Goal: Task Accomplishment & Management: Manage account settings

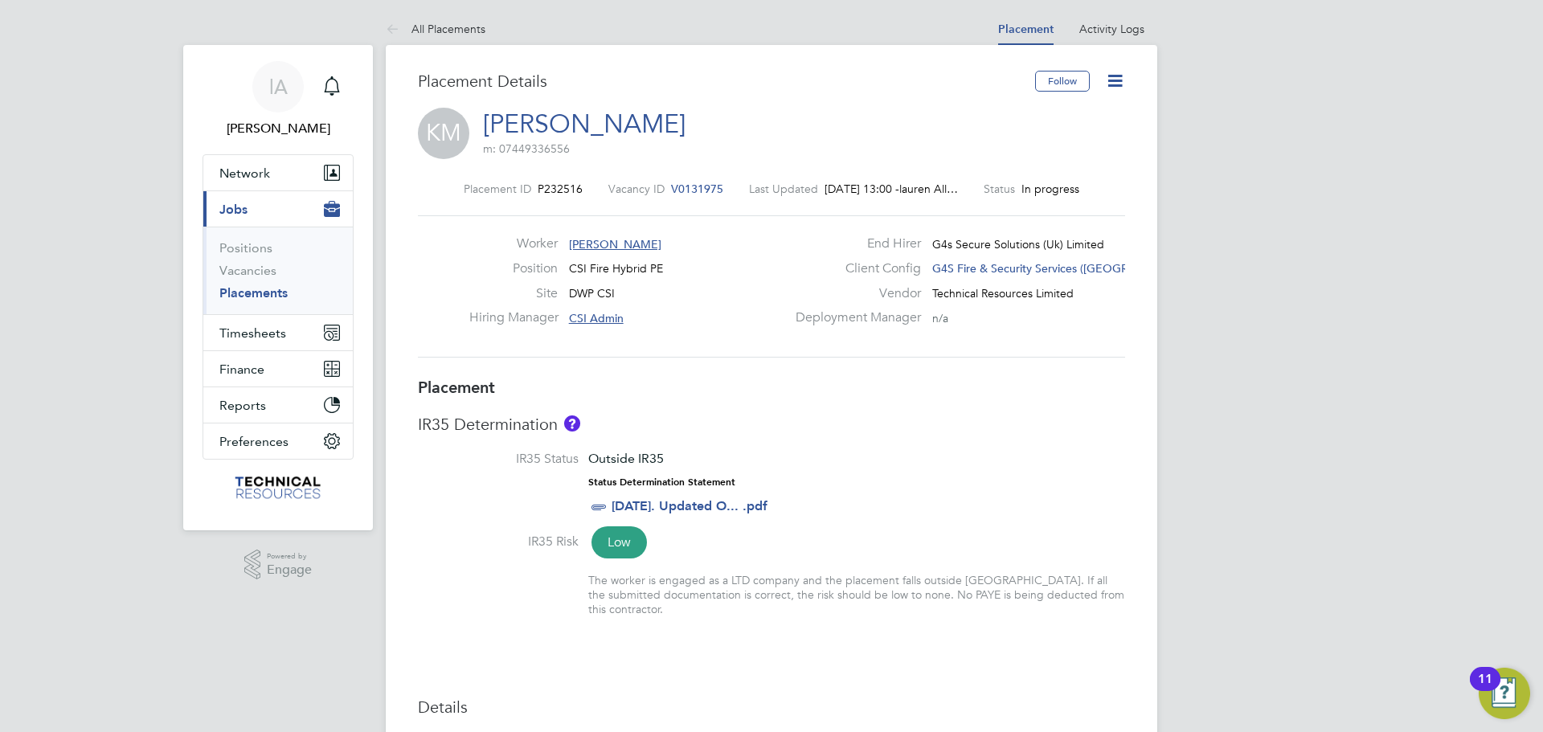
click at [1114, 80] on icon at bounding box center [1115, 81] width 20 height 20
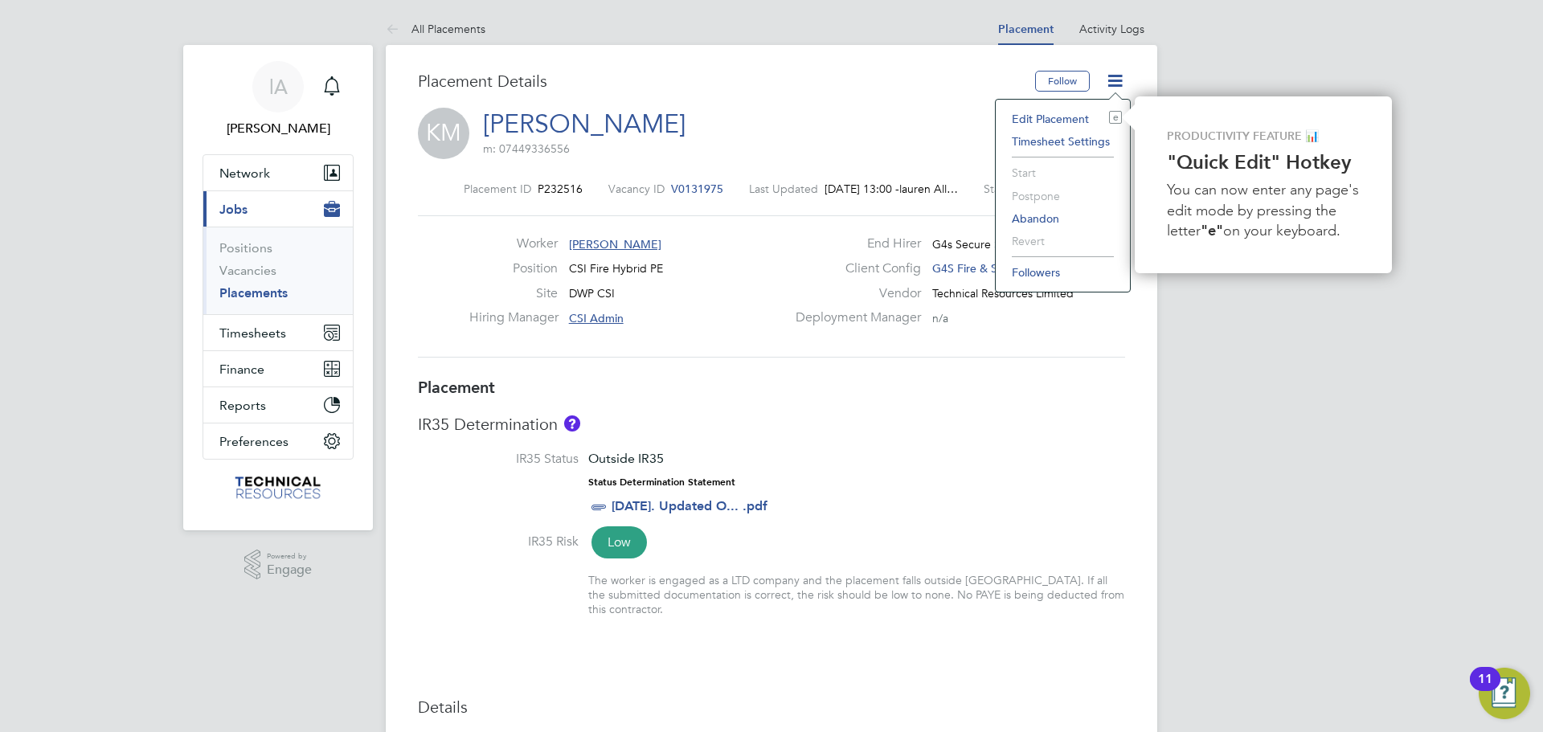
click at [1054, 120] on li "Edit Placement e" at bounding box center [1063, 119] width 118 height 23
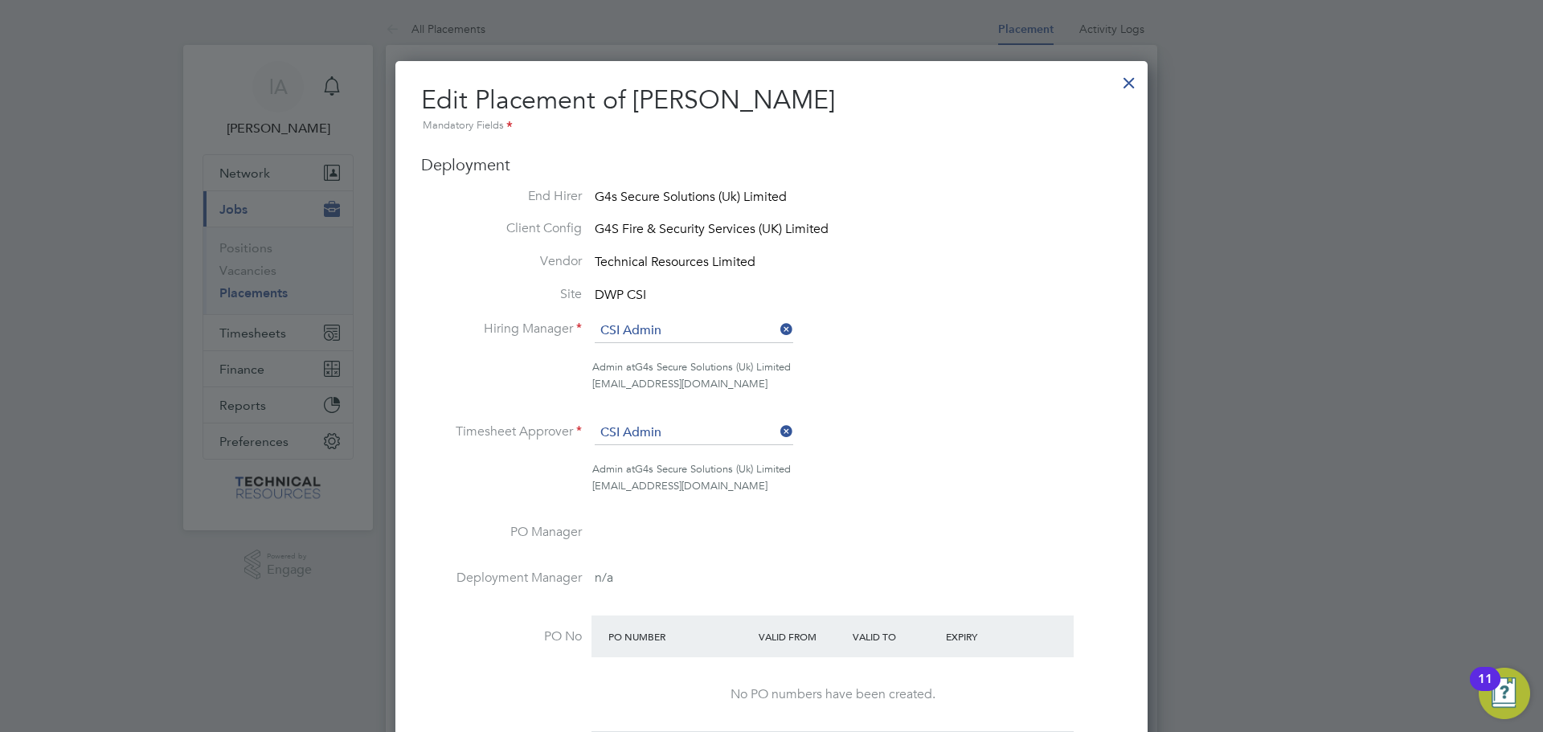
click at [1129, 84] on div at bounding box center [1129, 78] width 29 height 29
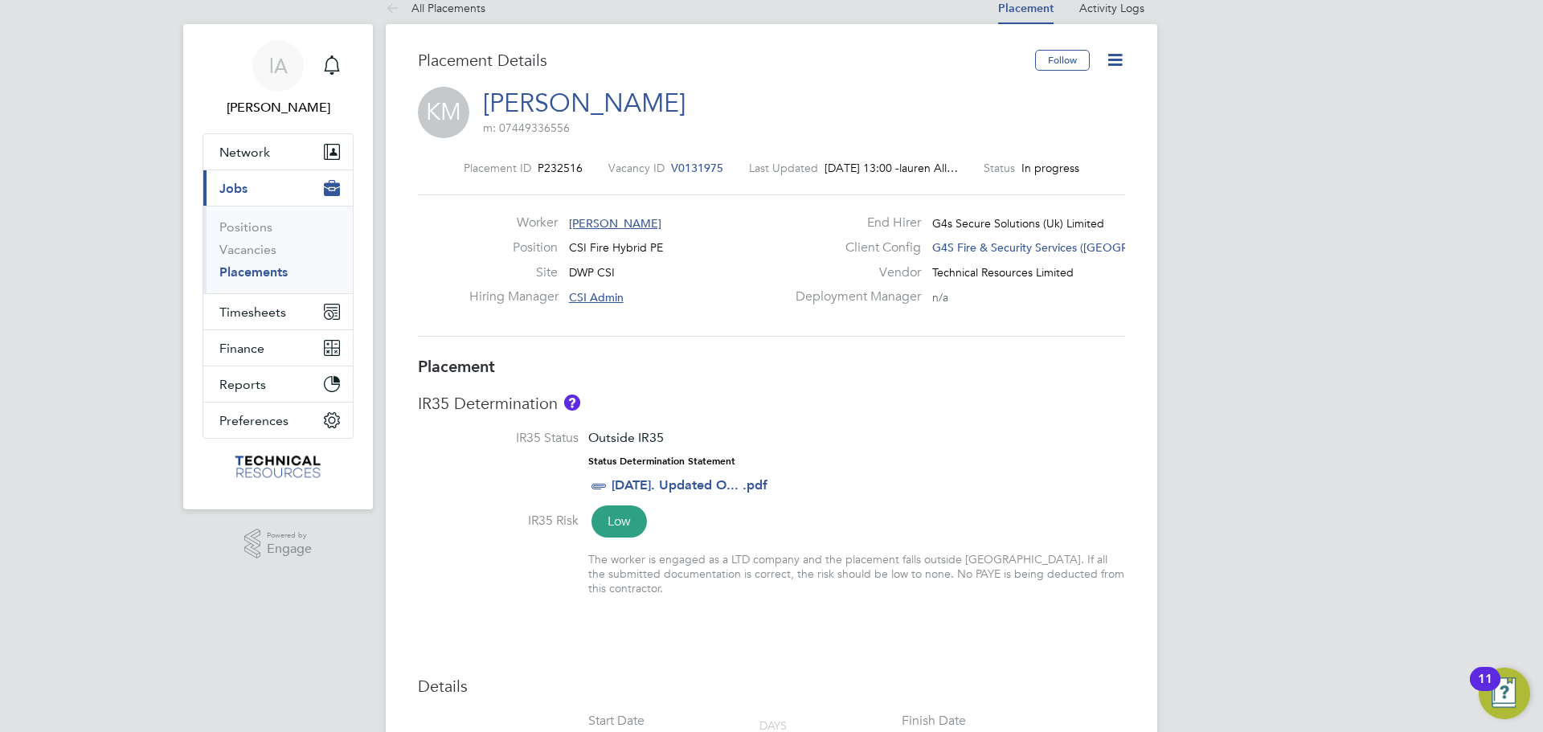
click at [247, 272] on link "Placements" at bounding box center [253, 271] width 68 height 15
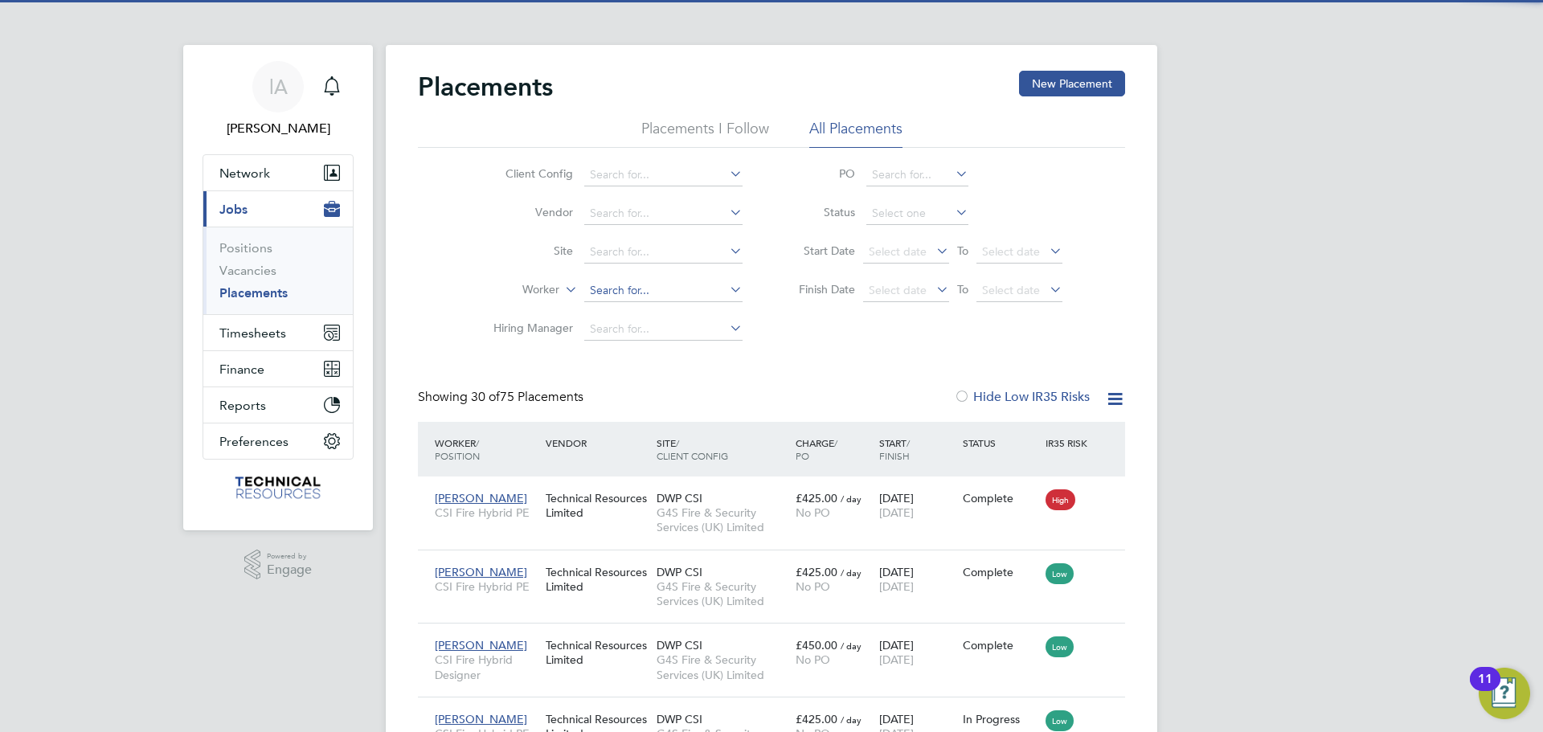
click at [624, 290] on input at bounding box center [663, 291] width 158 height 23
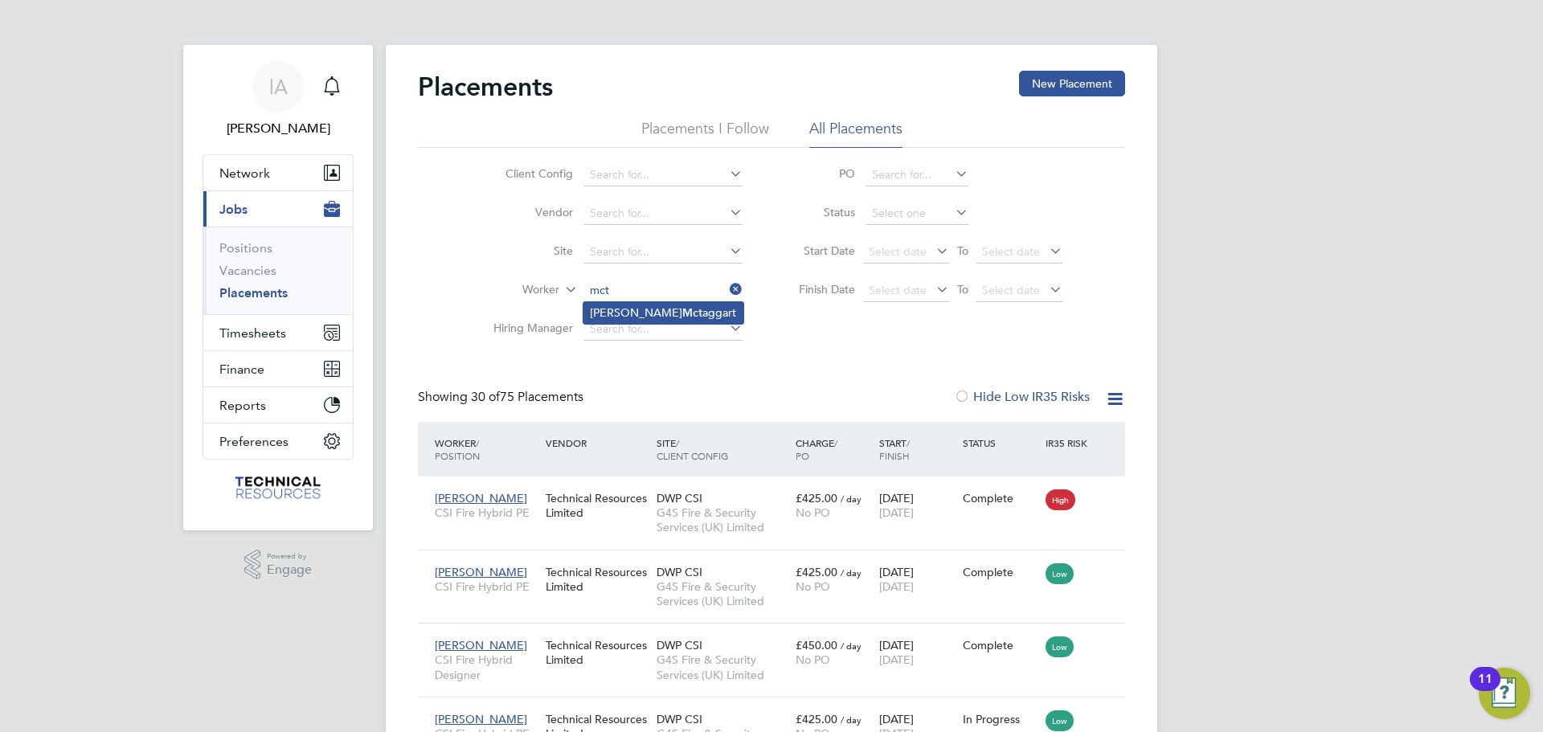
click at [669, 309] on li "[PERSON_NAME] aggart" at bounding box center [663, 313] width 160 height 22
type input "[PERSON_NAME]"
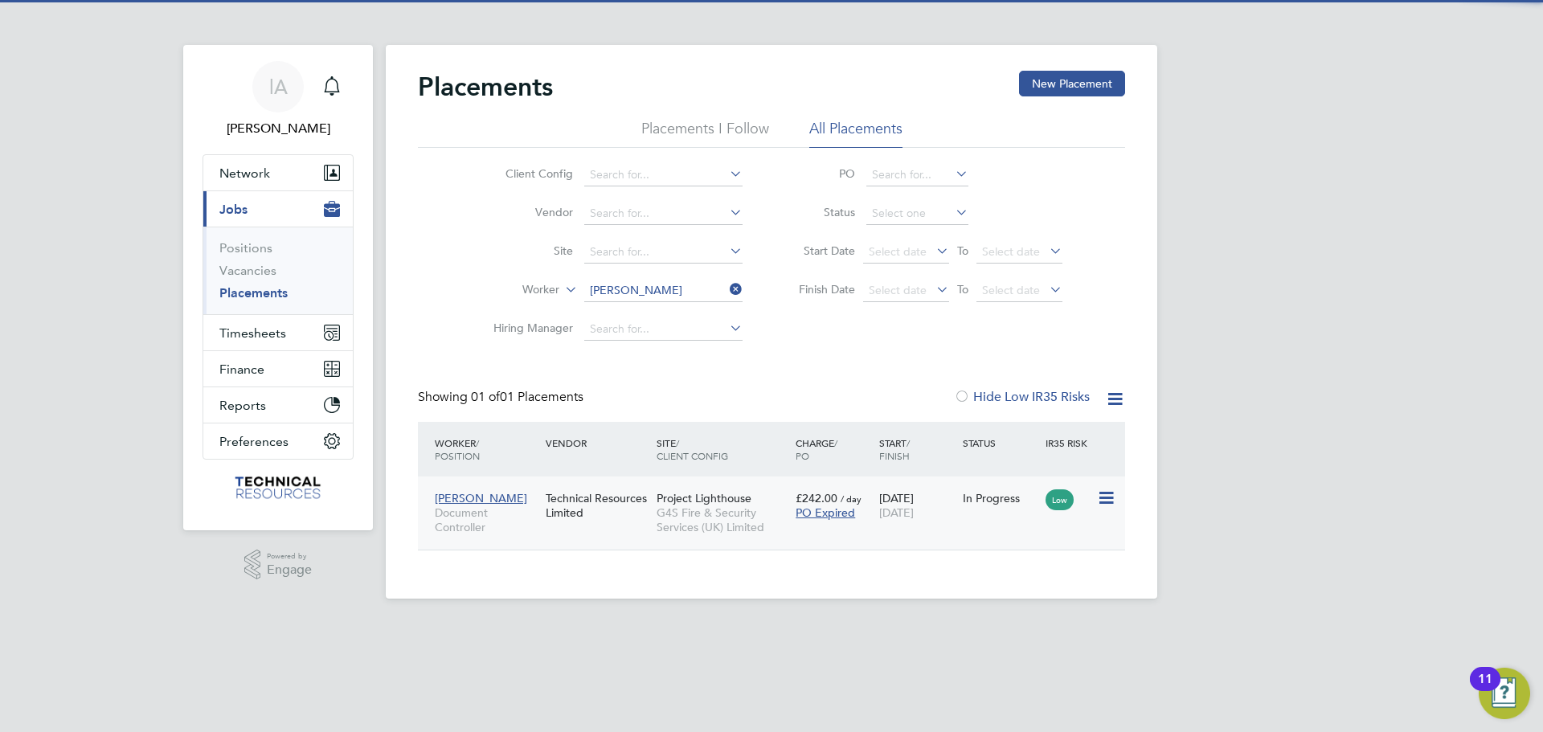
click at [627, 525] on div "Technical Resources Limited" at bounding box center [597, 505] width 111 height 45
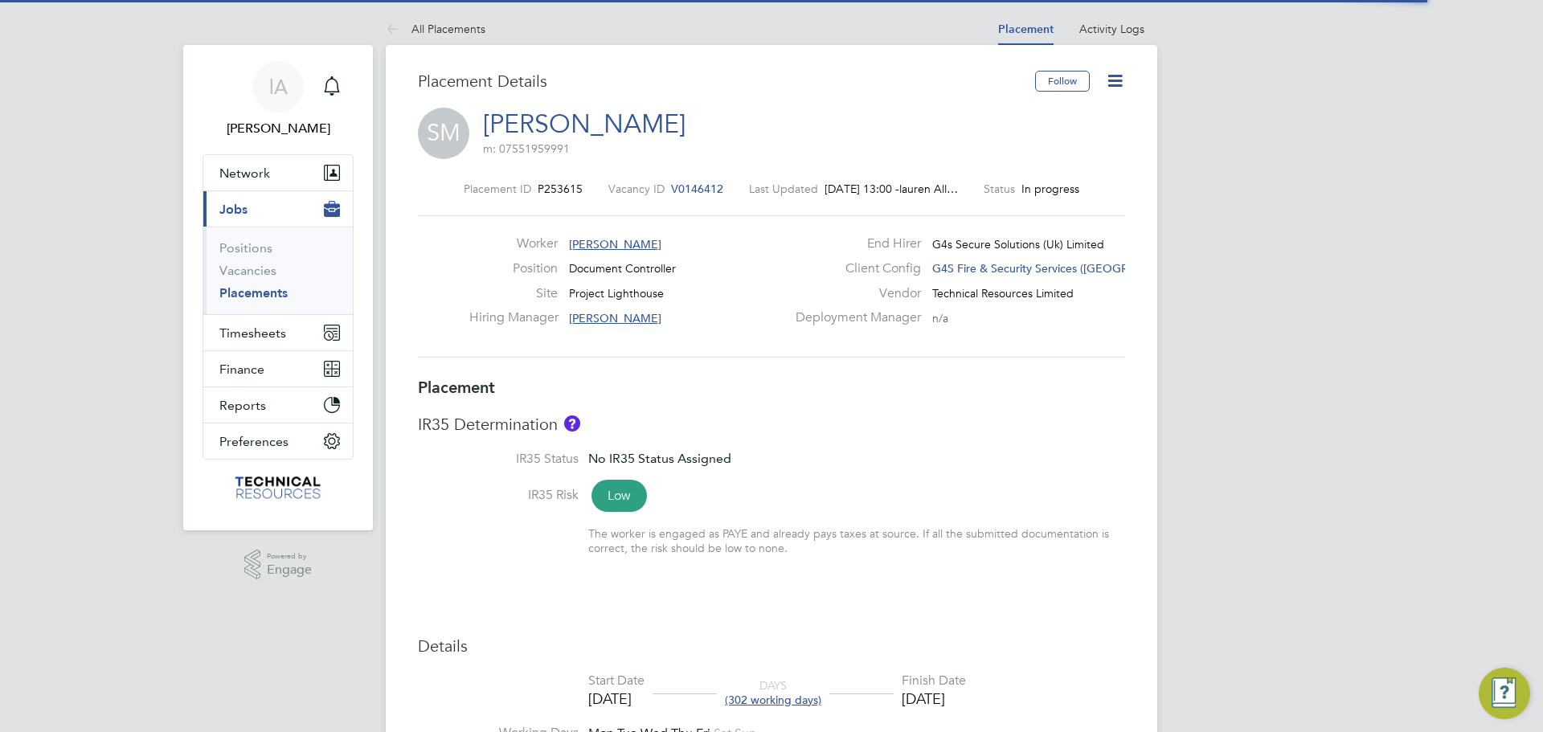
click at [1112, 78] on icon at bounding box center [1115, 81] width 20 height 20
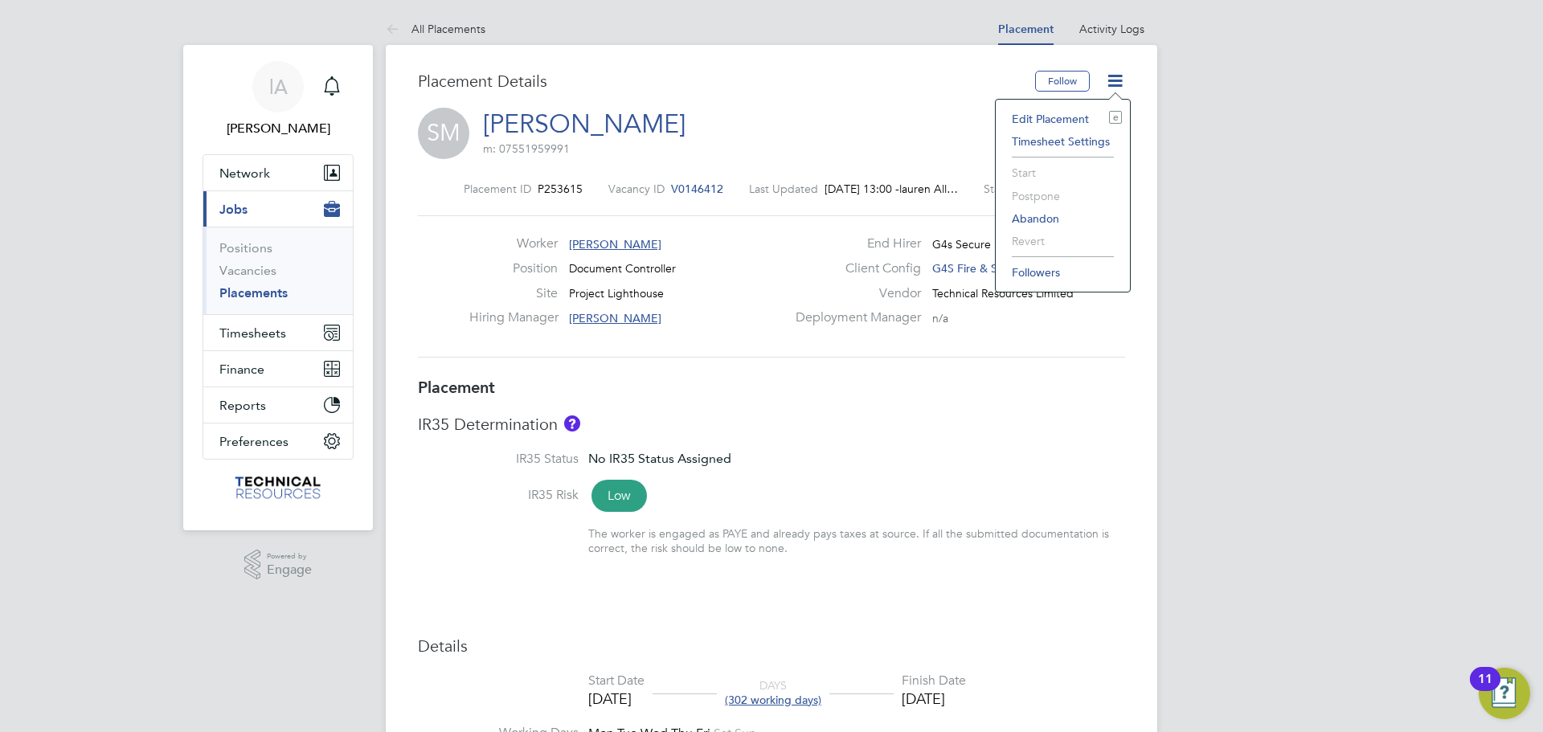
click at [1070, 117] on li "Edit Placement e" at bounding box center [1063, 119] width 118 height 23
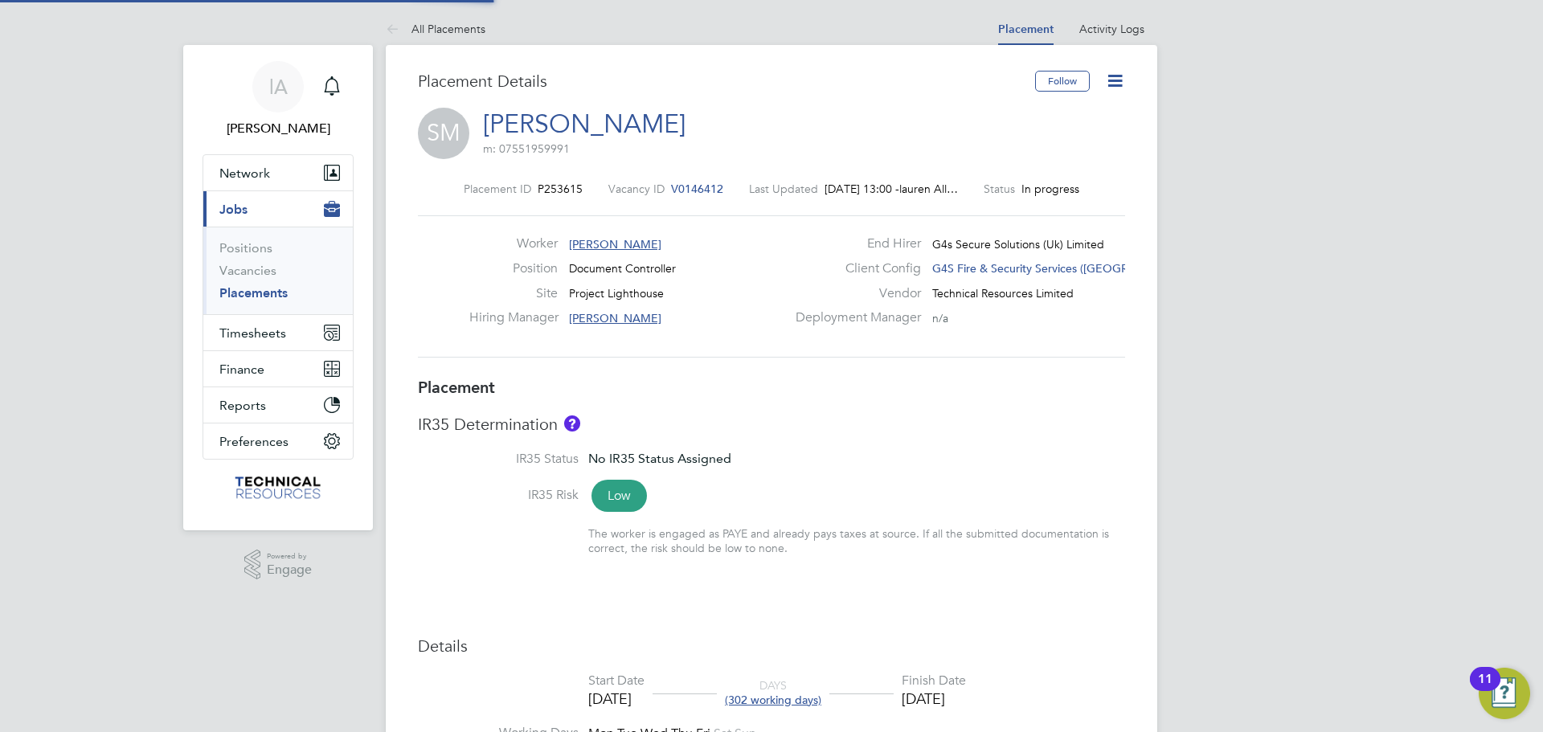
type input "[PERSON_NAME]"
type input "[DATE]"
type input "08:00"
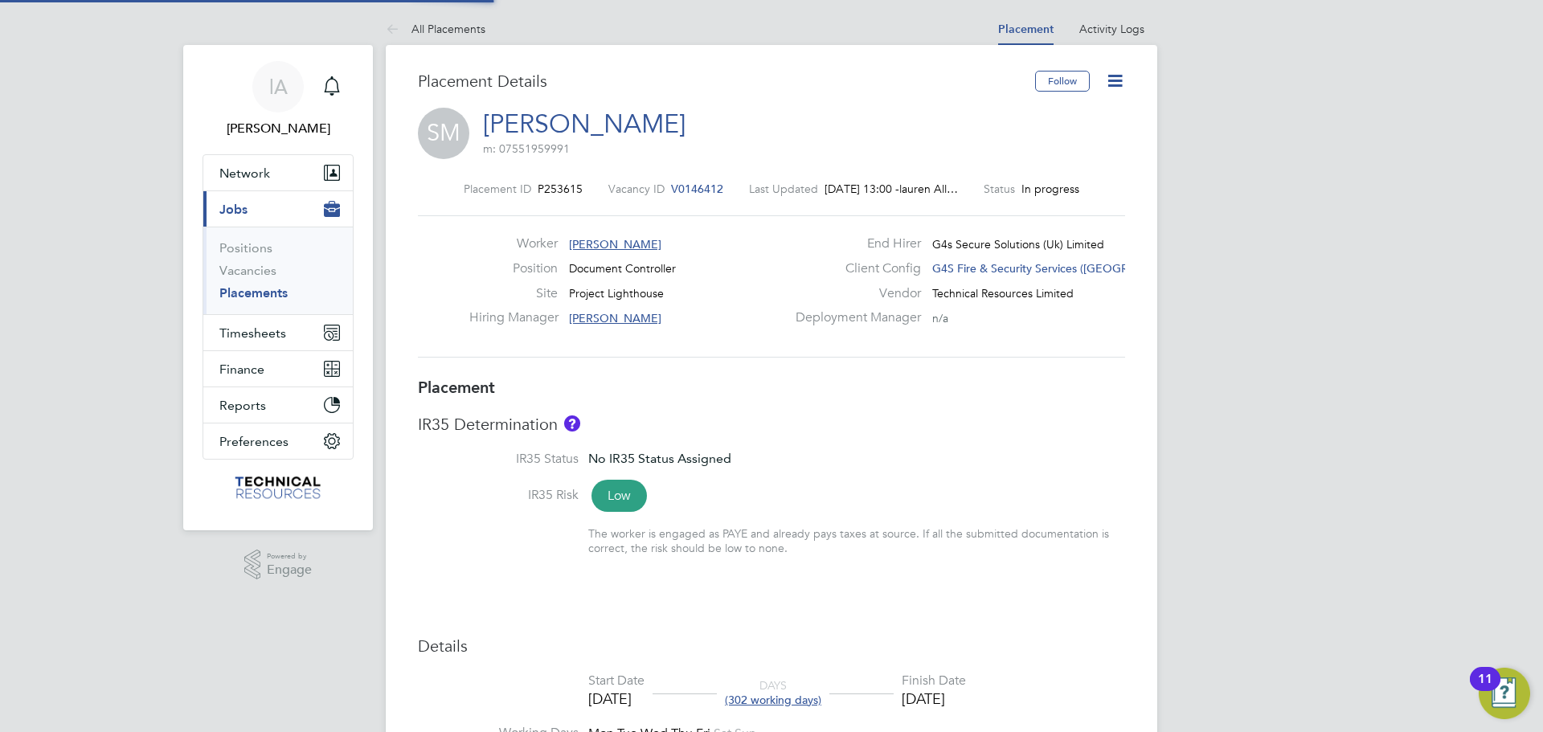
type input "18:00"
type input "176028"
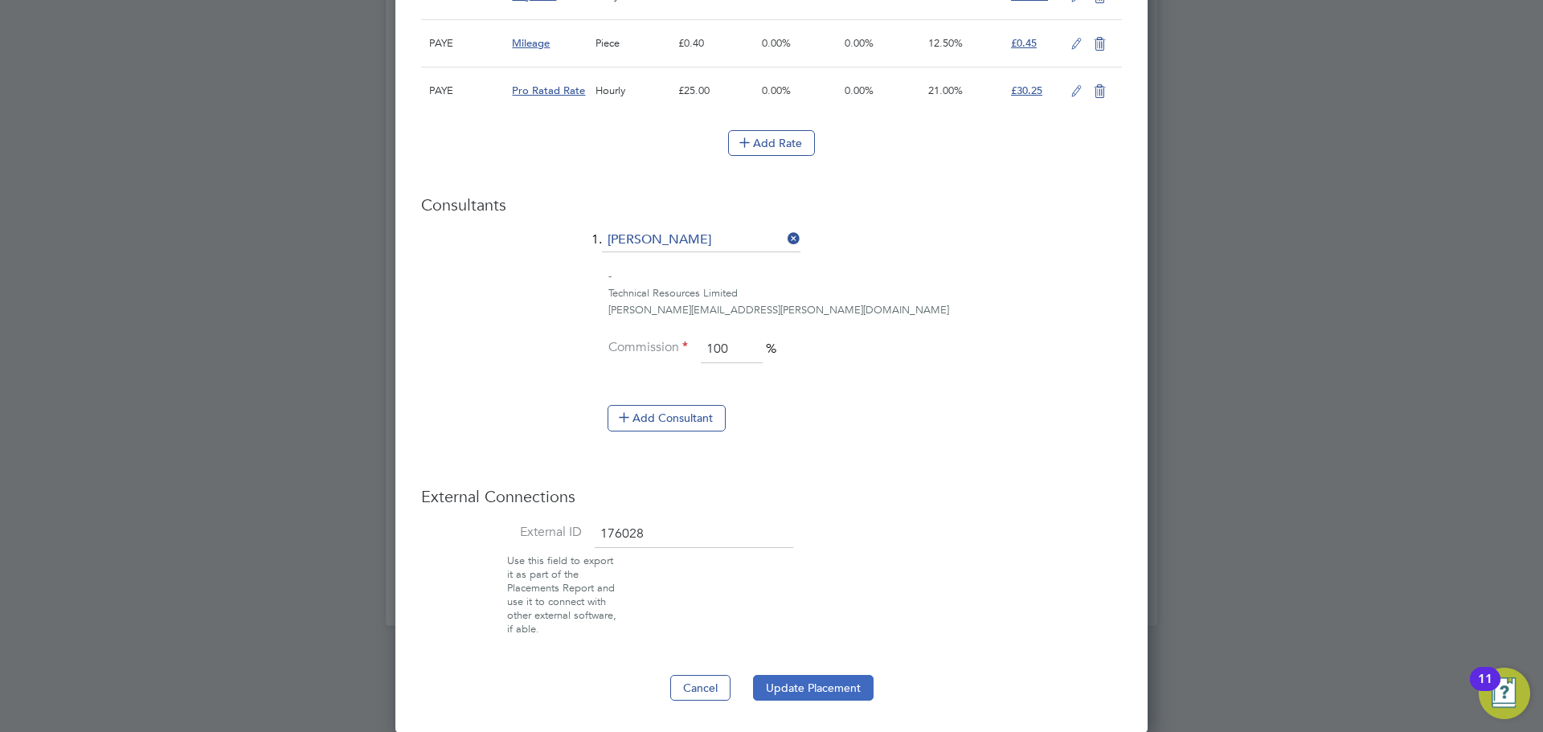
click at [816, 680] on button "Update Placement" at bounding box center [813, 688] width 121 height 26
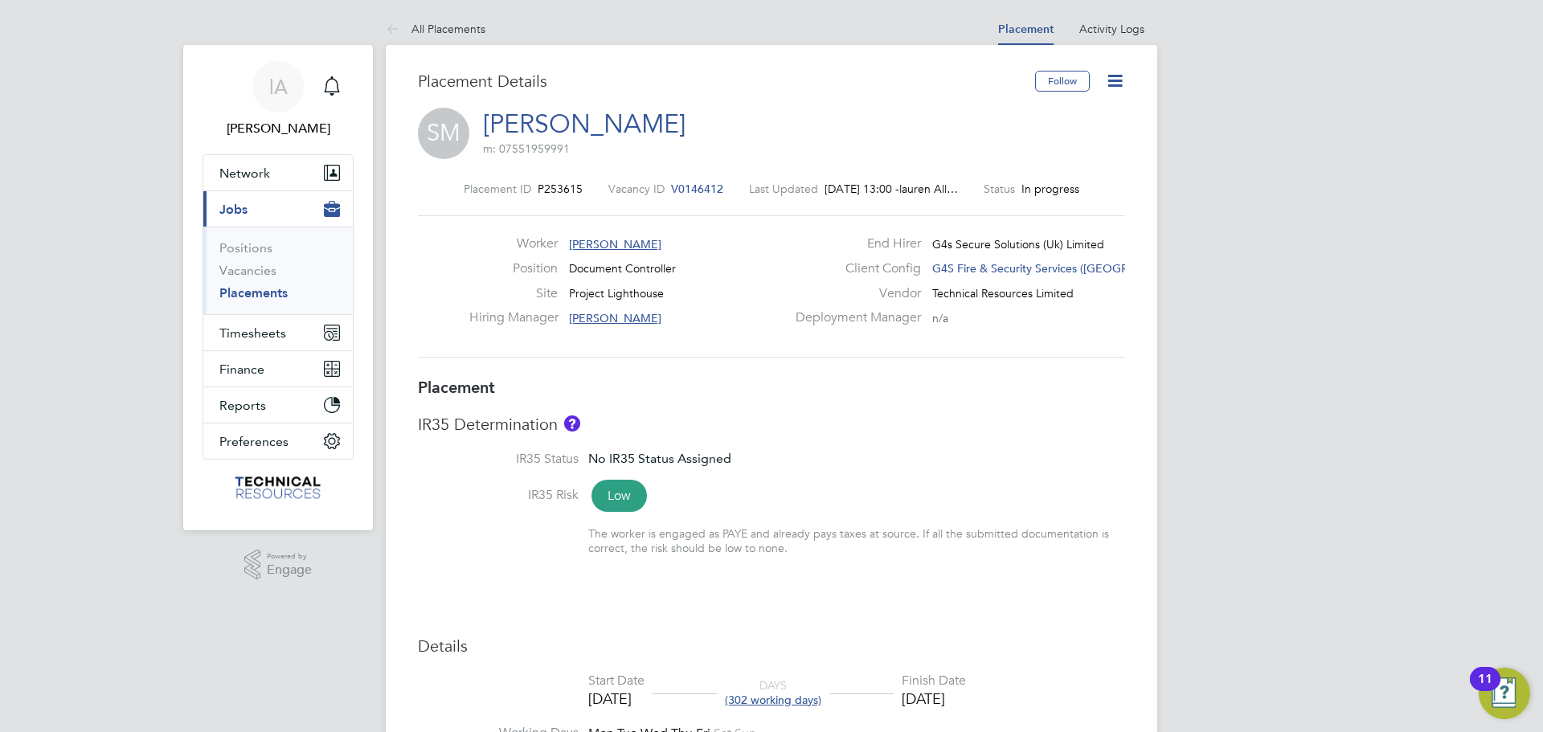
scroll to position [161, 0]
